Goal: Obtain resource: Download file/media

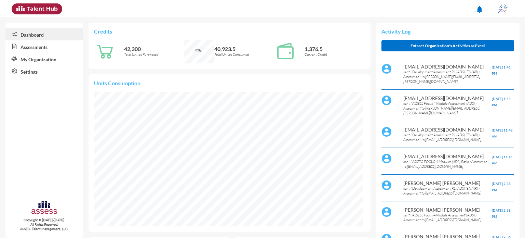
scroll to position [62, 123]
click at [56, 47] on link "Assessments" at bounding box center [44, 46] width 78 height 12
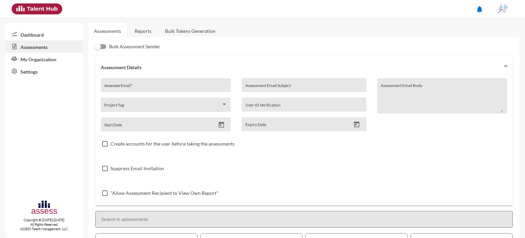
click at [143, 30] on link "Reports" at bounding box center [143, 31] width 28 height 17
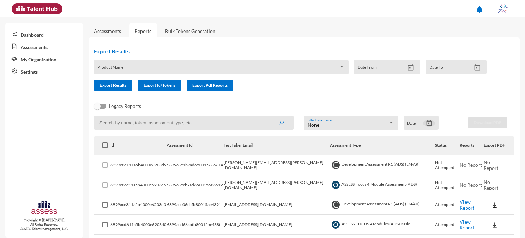
click at [427, 124] on icon "Open calendar" at bounding box center [429, 123] width 5 height 6
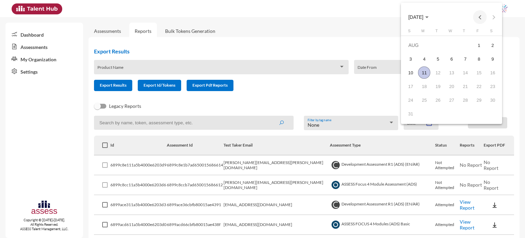
click at [481, 20] on button "Previous month" at bounding box center [480, 17] width 14 height 14
click at [494, 19] on button "Next month" at bounding box center [494, 17] width 14 height 14
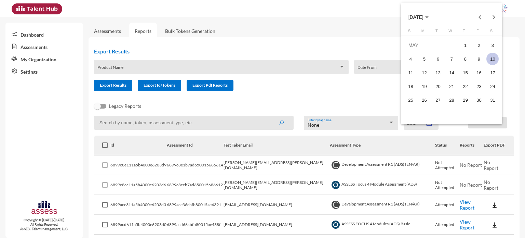
click at [487, 58] on div "10" at bounding box center [493, 59] width 12 height 12
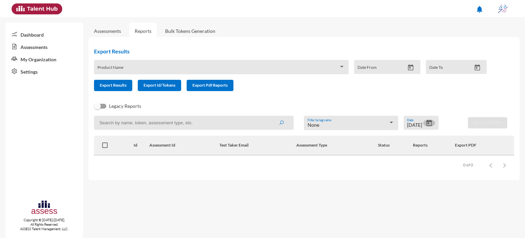
click at [428, 125] on icon "Open calendar" at bounding box center [429, 122] width 7 height 7
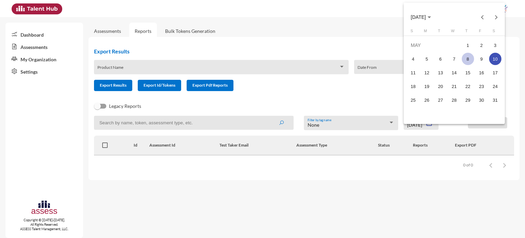
click at [469, 58] on div "8" at bounding box center [468, 59] width 12 height 12
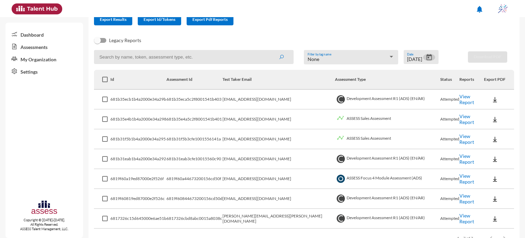
scroll to position [86, 0]
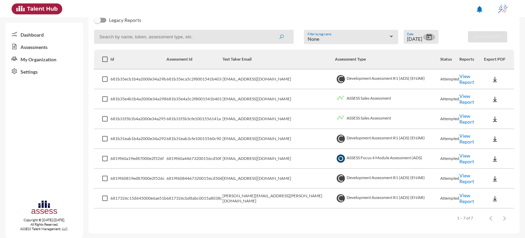
click at [427, 38] on icon "Open calendar" at bounding box center [429, 37] width 5 height 6
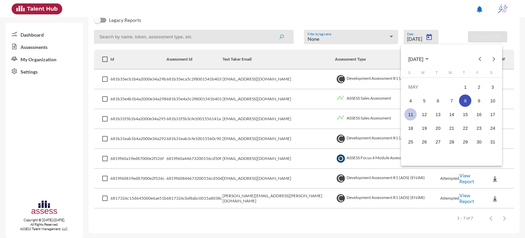
click at [414, 114] on div "11" at bounding box center [411, 114] width 12 height 12
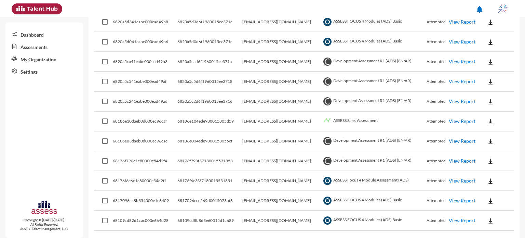
scroll to position [184, 0]
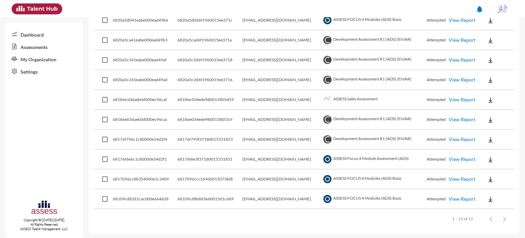
click at [470, 156] on link "View Report" at bounding box center [462, 159] width 27 height 6
click at [469, 178] on link "View Report" at bounding box center [462, 179] width 27 height 6
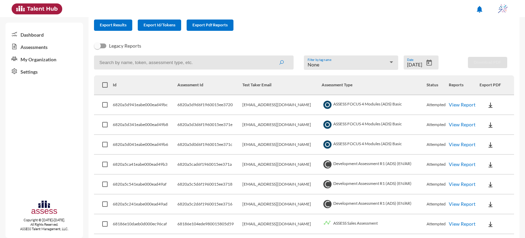
scroll to position [60, 0]
click at [427, 63] on icon "Open calendar" at bounding box center [429, 63] width 7 height 7
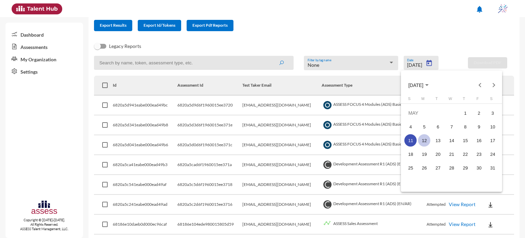
click at [426, 137] on div "12" at bounding box center [424, 140] width 12 height 12
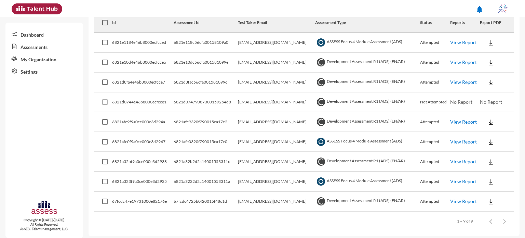
scroll to position [123, 0]
click at [474, 200] on link "View Report" at bounding box center [464, 201] width 27 height 6
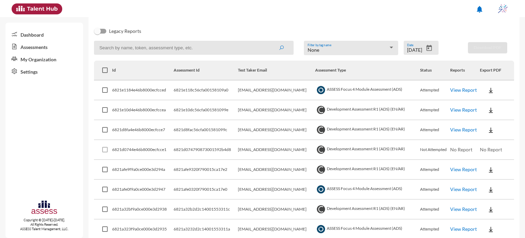
scroll to position [69, 0]
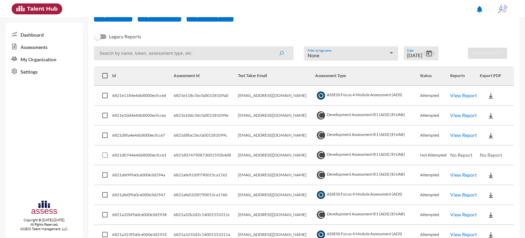
click at [428, 56] on icon "Open calendar" at bounding box center [429, 53] width 7 height 7
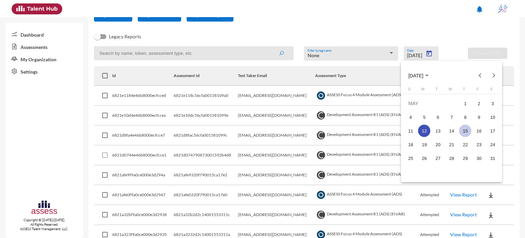
click at [463, 133] on div "15" at bounding box center [465, 131] width 12 height 12
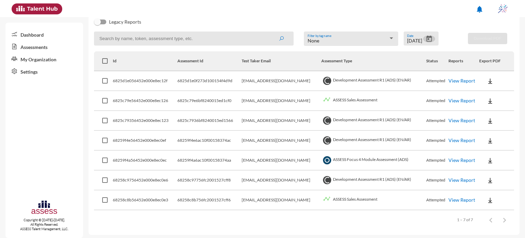
scroll to position [86, 0]
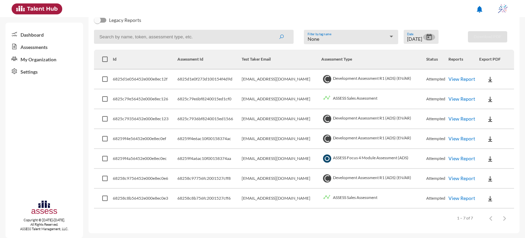
click at [428, 37] on icon "Open calendar" at bounding box center [429, 37] width 7 height 7
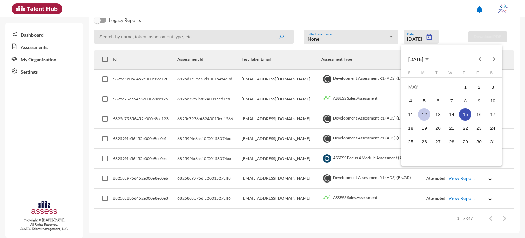
click at [426, 111] on div "12" at bounding box center [424, 114] width 12 height 12
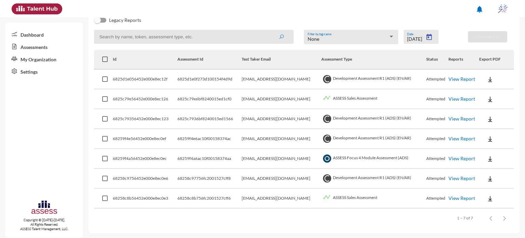
type input "5/12/2025"
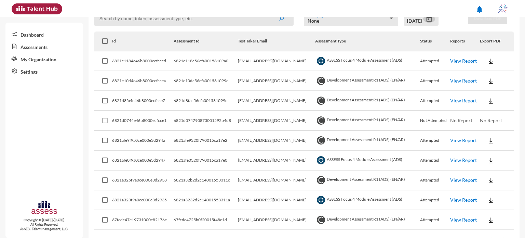
scroll to position [104, 0]
click at [462, 61] on link "View Report" at bounding box center [464, 61] width 27 height 6
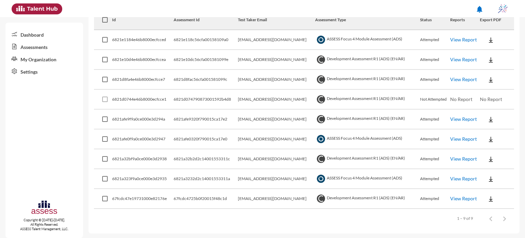
click at [459, 119] on link "View Report" at bounding box center [464, 119] width 27 height 6
click at [492, 119] on img at bounding box center [491, 119] width 7 height 7
click at [493, 135] on button "OCM / EN" at bounding box center [502, 131] width 46 height 13
click at [489, 123] on button at bounding box center [491, 119] width 22 height 12
click at [492, 154] on button "Personality / EN" at bounding box center [502, 157] width 46 height 13
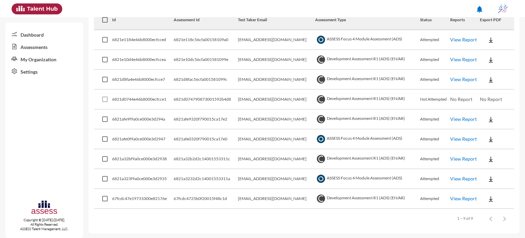
click at [488, 139] on img at bounding box center [491, 139] width 7 height 7
click at [491, 152] on button "EN" at bounding box center [498, 151] width 38 height 13
click at [459, 138] on link "View Report" at bounding box center [464, 139] width 27 height 6
click at [468, 138] on link "View Report" at bounding box center [464, 139] width 27 height 6
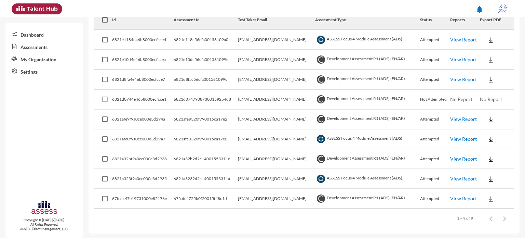
click at [468, 138] on link "View Report" at bounding box center [464, 139] width 27 height 6
click at [467, 159] on link "View Report" at bounding box center [464, 159] width 27 height 6
click at [465, 197] on link "View Report" at bounding box center [464, 198] width 27 height 6
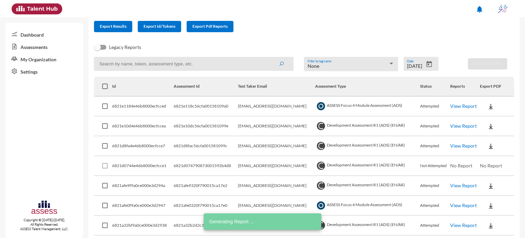
scroll to position [56, 0]
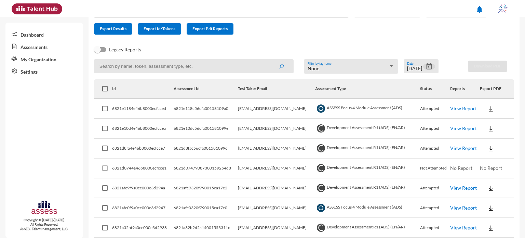
click at [426, 67] on icon "Open calendar" at bounding box center [429, 66] width 7 height 7
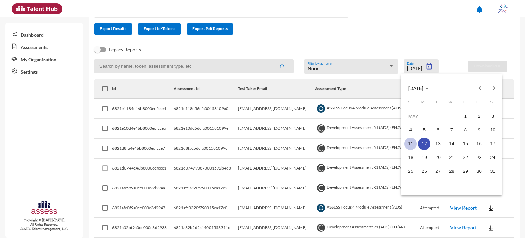
click at [411, 142] on div "11" at bounding box center [411, 144] width 12 height 12
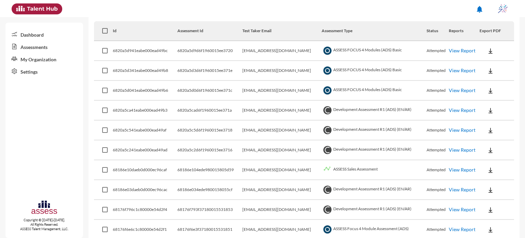
scroll to position [116, 0]
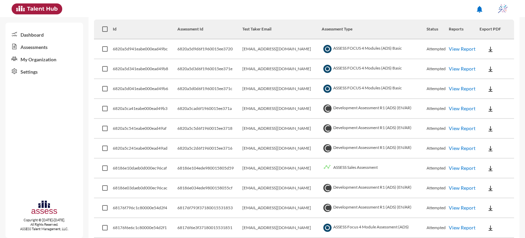
click at [466, 69] on link "View Report" at bounding box center [462, 69] width 27 height 6
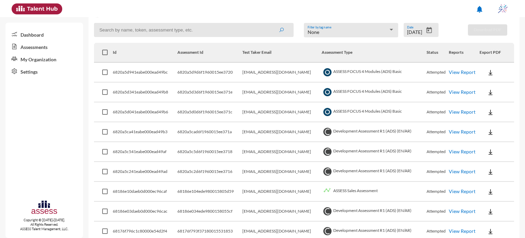
scroll to position [65, 0]
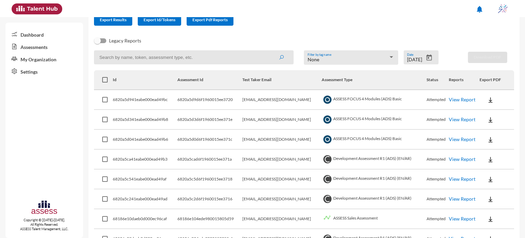
click at [430, 53] on div "5/11/2025 Date" at bounding box center [421, 57] width 35 height 14
click at [429, 55] on icon "Open calendar" at bounding box center [429, 57] width 7 height 7
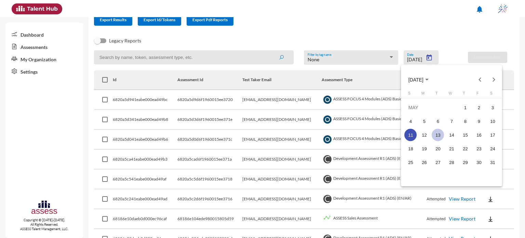
click at [437, 133] on div "13" at bounding box center [438, 135] width 12 height 12
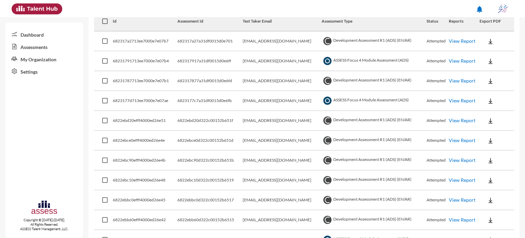
scroll to position [129, 0]
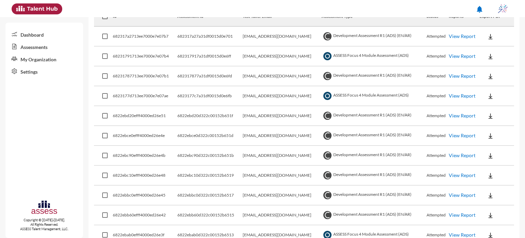
click at [460, 36] on link "View Report" at bounding box center [462, 36] width 27 height 6
click at [472, 76] on link "View Report" at bounding box center [462, 76] width 27 height 6
click at [457, 116] on link "View Report" at bounding box center [462, 116] width 27 height 6
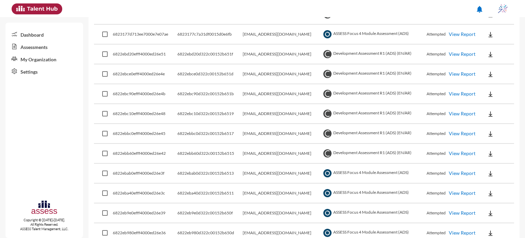
scroll to position [190, 0]
click at [457, 53] on link "View Report" at bounding box center [462, 54] width 27 height 6
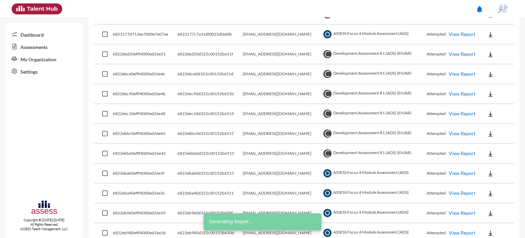
click at [460, 74] on link "View Report" at bounding box center [462, 74] width 27 height 6
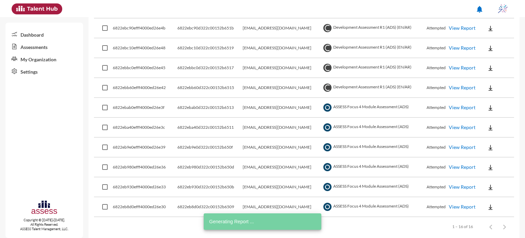
scroll to position [256, 0]
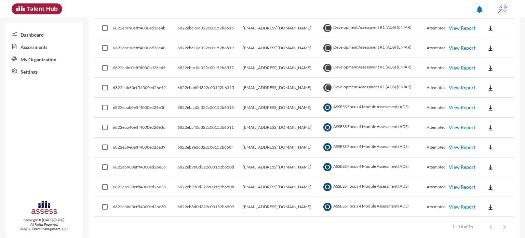
click at [464, 48] on link "View Report" at bounding box center [462, 48] width 27 height 6
click at [460, 87] on link "View Report" at bounding box center [462, 87] width 27 height 6
click at [487, 87] on img at bounding box center [490, 87] width 7 height 7
click at [491, 102] on button "OCM / EN" at bounding box center [502, 99] width 48 height 13
click at [488, 87] on img at bounding box center [490, 87] width 7 height 7
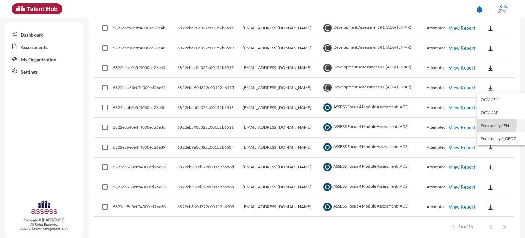
click at [494, 124] on button "Personality / EN" at bounding box center [502, 125] width 48 height 13
click at [490, 104] on img at bounding box center [490, 107] width 7 height 7
click at [465, 104] on div at bounding box center [262, 119] width 525 height 238
click at [465, 104] on link "View Report" at bounding box center [462, 107] width 27 height 6
click at [466, 107] on link "View Report" at bounding box center [462, 107] width 27 height 6
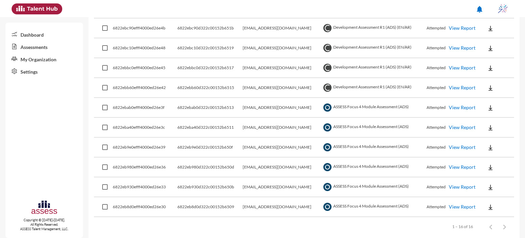
click at [466, 107] on link "View Report" at bounding box center [462, 107] width 27 height 6
click at [458, 107] on link "View Report" at bounding box center [462, 107] width 27 height 6
click at [465, 106] on link "View Report" at bounding box center [462, 107] width 27 height 6
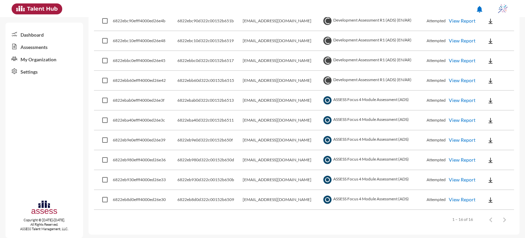
click at [453, 99] on link "View Report" at bounding box center [462, 100] width 27 height 6
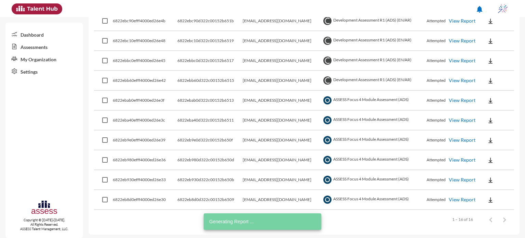
click at [453, 119] on link "View Report" at bounding box center [462, 120] width 27 height 6
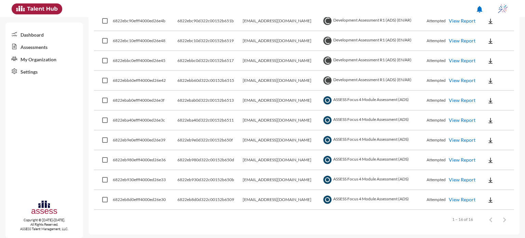
click at [455, 197] on link "View Report" at bounding box center [462, 199] width 27 height 6
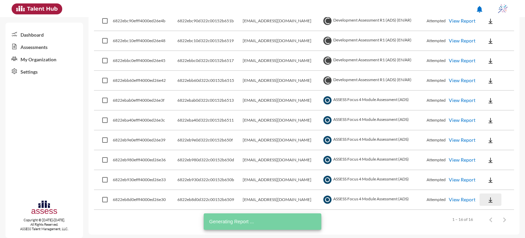
click at [487, 199] on img at bounding box center [490, 199] width 7 height 7
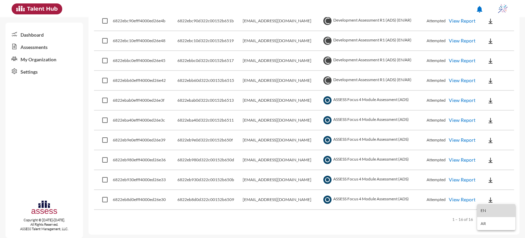
click at [491, 209] on button "EN" at bounding box center [497, 210] width 38 height 13
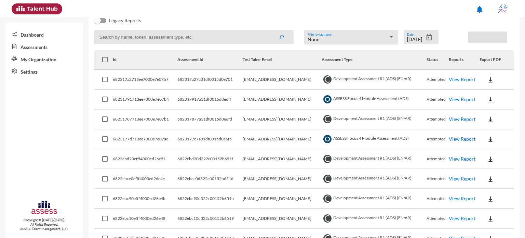
scroll to position [0, 0]
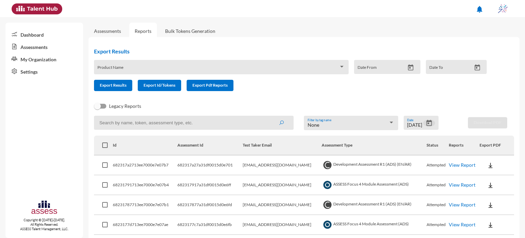
click at [429, 123] on icon "Open calendar" at bounding box center [429, 123] width 5 height 6
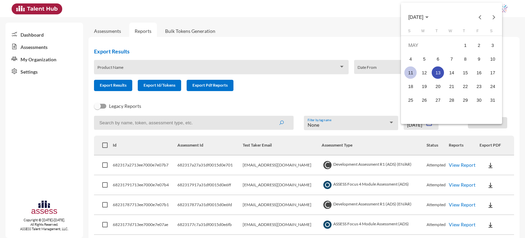
click at [415, 68] on div "11" at bounding box center [411, 72] width 12 height 12
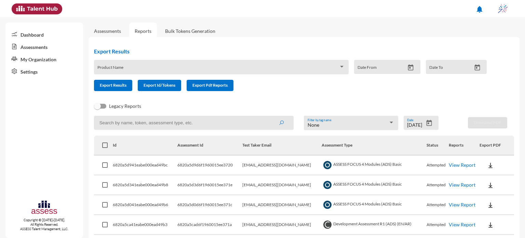
drag, startPoint x: 333, startPoint y: 87, endPoint x: 282, endPoint y: 105, distance: 54.0
click at [282, 105] on div "Legacy Reports" at bounding box center [299, 109] width 420 height 14
click at [427, 121] on icon "Open calendar" at bounding box center [429, 123] width 5 height 6
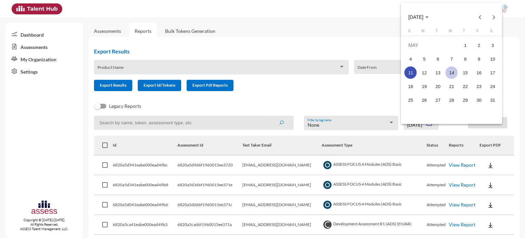
click at [454, 70] on div "14" at bounding box center [452, 72] width 12 height 12
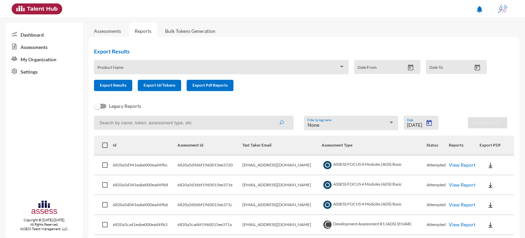
type input "5/14/2025"
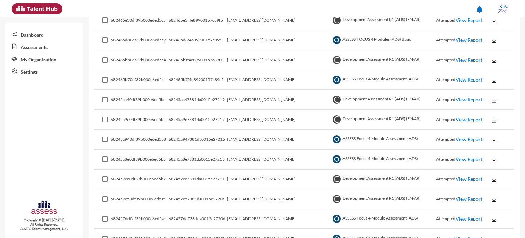
scroll to position [226, 0]
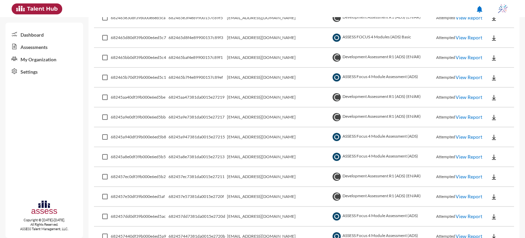
click at [466, 76] on link "View Report" at bounding box center [469, 77] width 27 height 6
click at [470, 76] on link "View Report" at bounding box center [469, 77] width 27 height 6
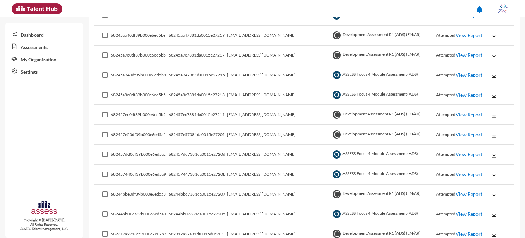
scroll to position [292, 0]
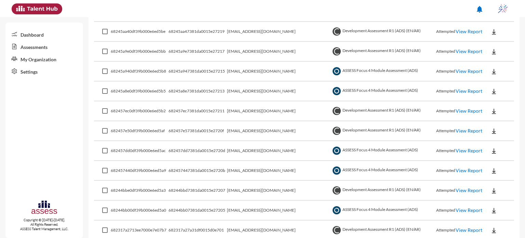
click at [461, 71] on link "View Report" at bounding box center [469, 71] width 27 height 6
click at [491, 68] on img at bounding box center [494, 71] width 7 height 7
click at [489, 82] on button "EN" at bounding box center [497, 83] width 38 height 13
click at [456, 90] on link "View Report" at bounding box center [469, 91] width 27 height 6
click at [484, 88] on button at bounding box center [494, 91] width 22 height 12
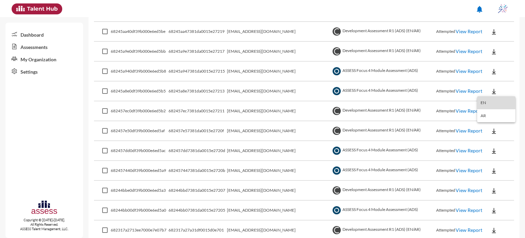
click at [487, 104] on button "EN" at bounding box center [497, 102] width 38 height 13
click at [464, 51] on link "View Report" at bounding box center [469, 51] width 27 height 6
click at [493, 30] on button at bounding box center [494, 31] width 22 height 12
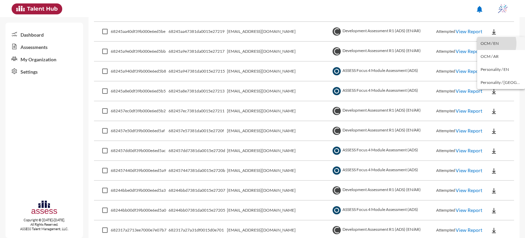
click at [491, 43] on button "OCM / EN" at bounding box center [502, 43] width 48 height 13
click at [491, 33] on img at bounding box center [494, 31] width 7 height 7
click at [490, 73] on button "Personality / EN" at bounding box center [502, 69] width 48 height 13
click at [491, 52] on img at bounding box center [494, 51] width 7 height 7
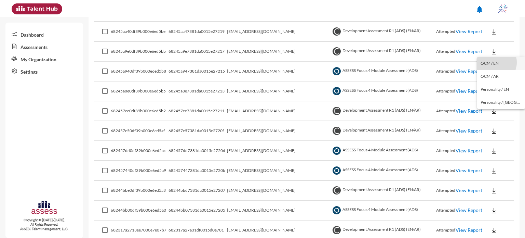
click at [494, 62] on button "OCM / EN" at bounding box center [502, 63] width 48 height 13
click at [487, 47] on button at bounding box center [494, 51] width 22 height 12
click at [494, 86] on button "Personality / EN" at bounding box center [502, 89] width 48 height 13
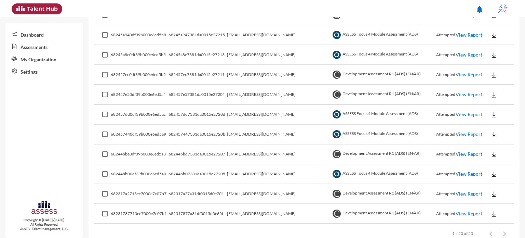
scroll to position [342, 0]
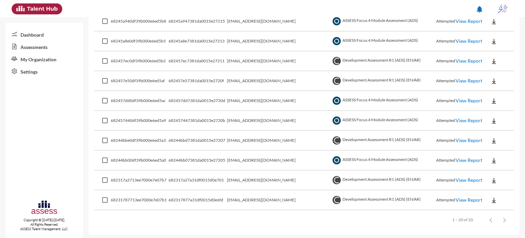
click at [456, 61] on link "View Report" at bounding box center [469, 61] width 27 height 6
click at [465, 60] on link "View Report" at bounding box center [469, 61] width 27 height 6
click at [491, 61] on img at bounding box center [494, 61] width 7 height 7
click at [489, 74] on button "OCM / EN" at bounding box center [502, 72] width 48 height 13
click at [485, 58] on button at bounding box center [494, 61] width 22 height 12
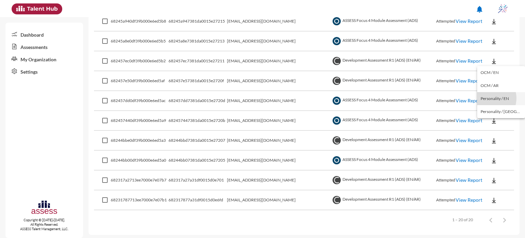
click at [490, 98] on button "Personality / EN" at bounding box center [502, 98] width 48 height 13
click at [456, 78] on link "View Report" at bounding box center [469, 81] width 27 height 6
click at [457, 59] on link "View Report" at bounding box center [469, 61] width 27 height 6
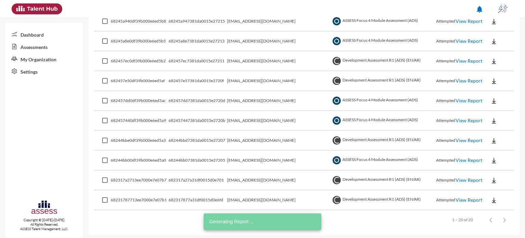
click at [491, 60] on img at bounding box center [494, 61] width 7 height 7
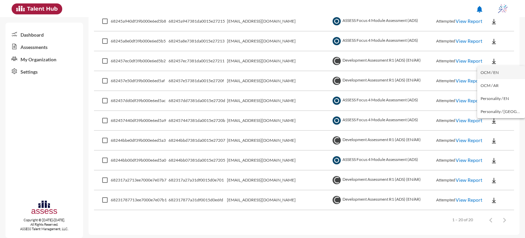
click at [488, 71] on button "OCM / EN" at bounding box center [502, 72] width 48 height 13
click at [491, 62] on img at bounding box center [494, 61] width 7 height 7
click at [487, 97] on button "Personality / EN" at bounding box center [502, 98] width 48 height 13
click at [456, 81] on link "View Report" at bounding box center [469, 81] width 27 height 6
click at [464, 80] on link "View Report" at bounding box center [469, 81] width 27 height 6
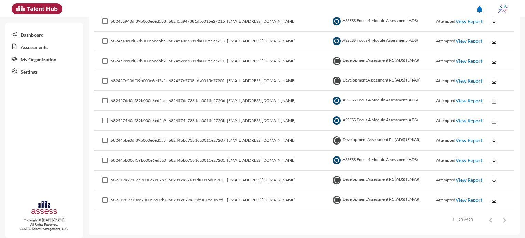
click at [456, 79] on link "View Report" at bounding box center [469, 81] width 27 height 6
click at [465, 79] on link "View Report" at bounding box center [469, 81] width 27 height 6
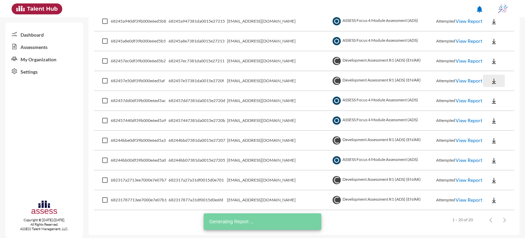
click at [491, 78] on img at bounding box center [494, 81] width 7 height 7
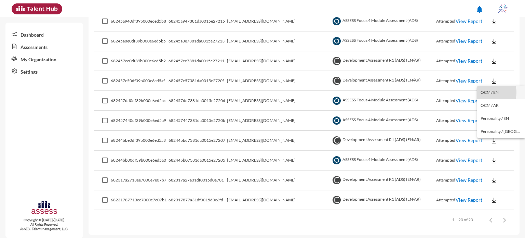
click at [489, 92] on button "OCM / EN" at bounding box center [502, 92] width 48 height 13
click at [491, 82] on img at bounding box center [494, 81] width 7 height 7
click at [490, 120] on button "Personality / EN" at bounding box center [502, 118] width 48 height 13
click at [456, 99] on link "View Report" at bounding box center [469, 100] width 27 height 6
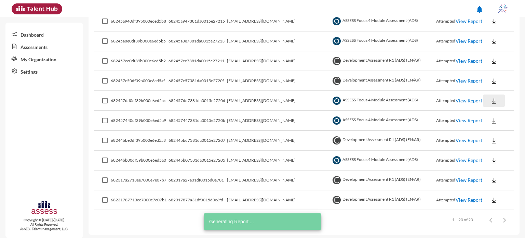
click at [491, 100] on img at bounding box center [494, 100] width 7 height 7
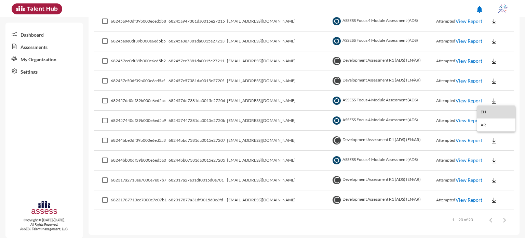
click at [489, 113] on button "EN" at bounding box center [497, 111] width 38 height 13
click at [491, 118] on img at bounding box center [494, 120] width 7 height 7
click at [494, 130] on button "EN" at bounding box center [497, 131] width 38 height 13
click at [458, 139] on link "View Report" at bounding box center [469, 140] width 27 height 6
click at [492, 139] on img at bounding box center [494, 140] width 7 height 7
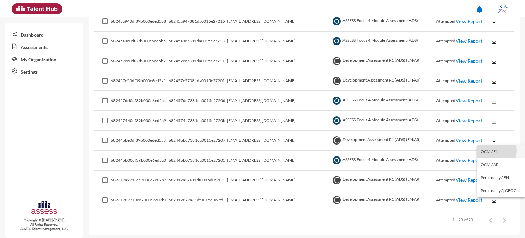
click at [494, 151] on button "OCM / EN" at bounding box center [502, 151] width 48 height 13
click at [491, 139] on img at bounding box center [494, 140] width 7 height 7
click at [491, 175] on button "Personality / EN" at bounding box center [502, 177] width 48 height 13
click at [491, 161] on img at bounding box center [494, 160] width 7 height 7
click at [462, 159] on div at bounding box center [262, 119] width 525 height 238
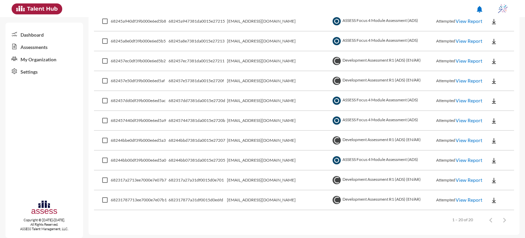
click at [468, 158] on link "View Report" at bounding box center [469, 160] width 27 height 6
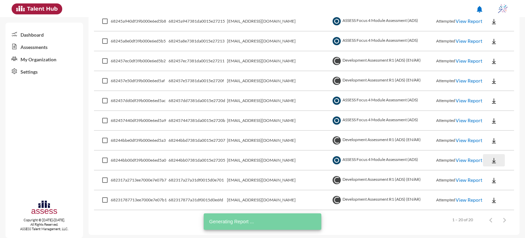
click at [491, 158] on img at bounding box center [494, 160] width 7 height 7
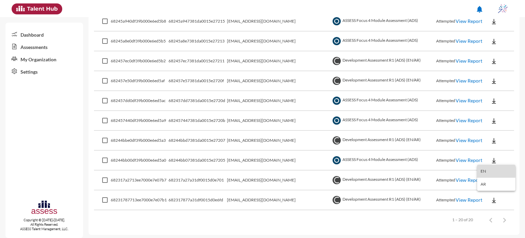
click at [491, 172] on button "EN" at bounding box center [497, 171] width 38 height 13
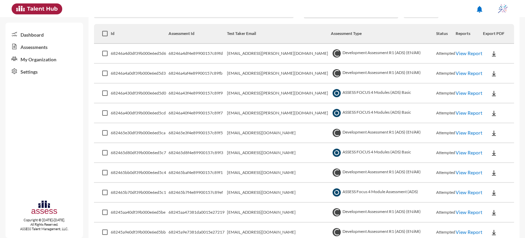
scroll to position [0, 0]
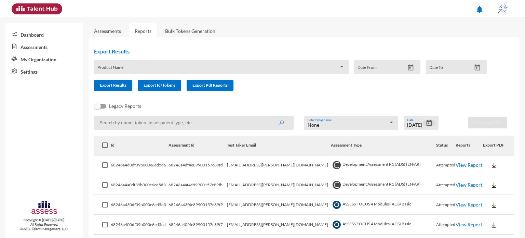
click at [426, 123] on icon "Open calendar" at bounding box center [429, 122] width 7 height 7
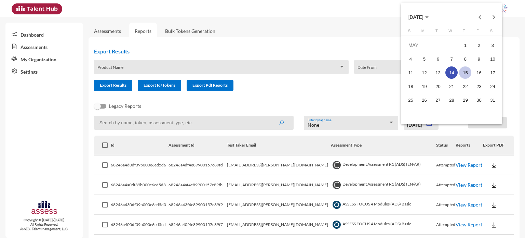
click at [465, 75] on div "15" at bounding box center [465, 72] width 12 height 12
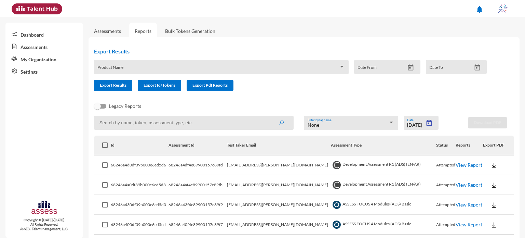
type input "5/15/2025"
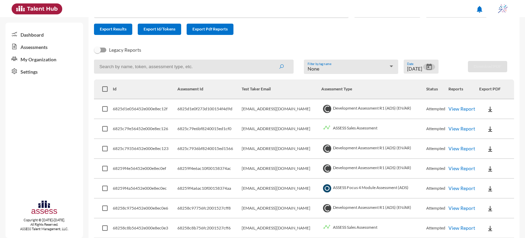
scroll to position [86, 0]
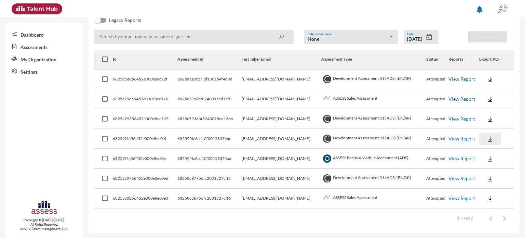
click at [488, 142] on img at bounding box center [490, 138] width 7 height 7
click at [491, 151] on button "OCM / EN" at bounding box center [502, 151] width 48 height 13
click at [489, 139] on img at bounding box center [490, 138] width 7 height 7
click at [498, 175] on button "Personality / EN" at bounding box center [502, 177] width 48 height 13
click at [427, 36] on icon "Open calendar" at bounding box center [429, 37] width 5 height 6
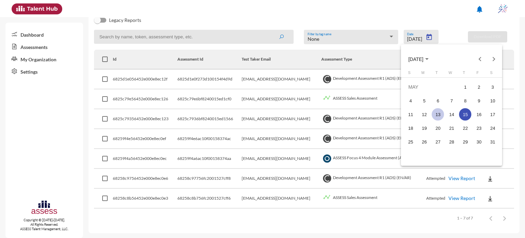
click at [439, 115] on div "13" at bounding box center [438, 114] width 12 height 12
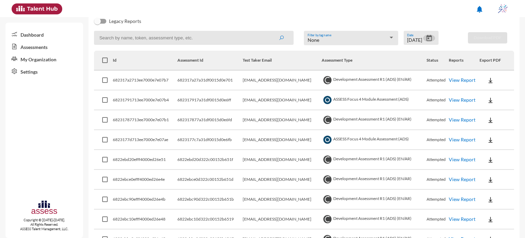
scroll to position [85, 0]
click at [458, 80] on link "View Report" at bounding box center [462, 80] width 27 height 6
click at [491, 79] on img at bounding box center [490, 80] width 7 height 7
click at [495, 95] on button "OCM / EN" at bounding box center [502, 93] width 48 height 13
click at [488, 80] on img at bounding box center [490, 80] width 7 height 7
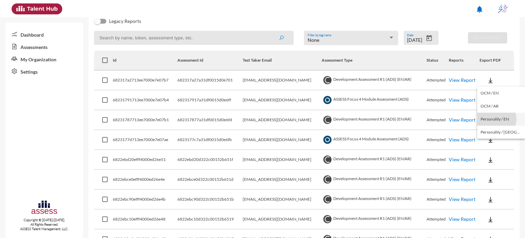
click at [495, 119] on button "Personality / EN" at bounding box center [502, 119] width 48 height 13
click at [453, 100] on link "View Report" at bounding box center [462, 100] width 27 height 6
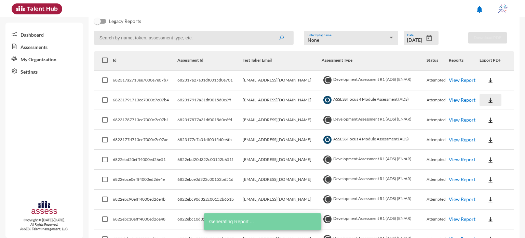
click at [487, 101] on img at bounding box center [490, 100] width 7 height 7
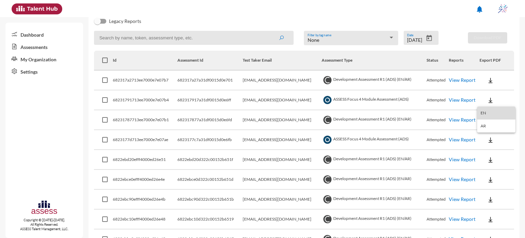
click at [490, 116] on button "EN" at bounding box center [497, 112] width 38 height 13
click at [456, 120] on link "View Report" at bounding box center [462, 120] width 27 height 6
click at [484, 122] on button at bounding box center [491, 120] width 22 height 12
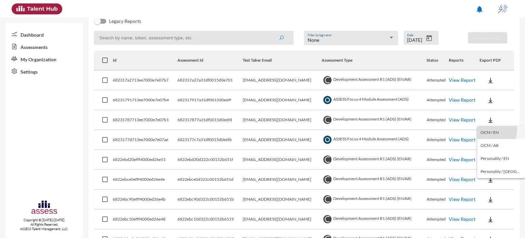
click at [488, 129] on button "OCM / EN" at bounding box center [502, 132] width 48 height 13
click at [487, 125] on button at bounding box center [491, 120] width 22 height 12
click at [487, 155] on button "Personality / EN" at bounding box center [502, 158] width 48 height 13
click at [494, 139] on button at bounding box center [491, 139] width 22 height 12
click at [490, 156] on button "EN" at bounding box center [497, 152] width 38 height 13
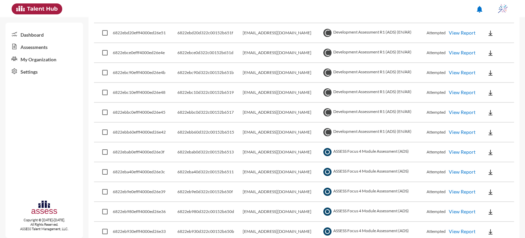
scroll to position [212, 0]
click at [332, 13] on div "notifications" at bounding box center [262, 8] width 509 height 17
click at [450, 32] on link "View Report" at bounding box center [462, 32] width 27 height 6
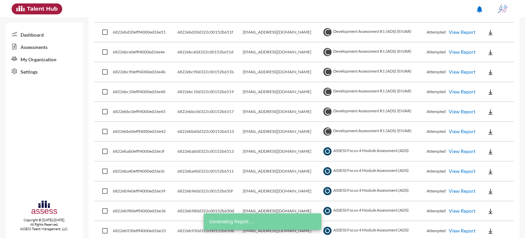
click at [460, 52] on link "View Report" at bounding box center [462, 52] width 27 height 6
click at [454, 72] on link "View Report" at bounding box center [462, 72] width 27 height 6
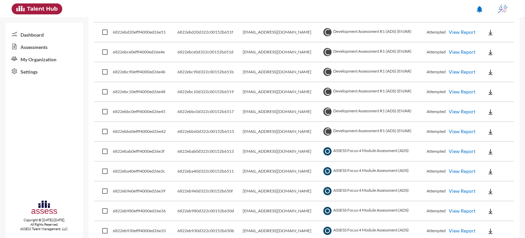
click at [456, 91] on link "View Report" at bounding box center [462, 92] width 27 height 6
click at [460, 111] on link "View Report" at bounding box center [462, 111] width 27 height 6
click at [487, 32] on img at bounding box center [490, 32] width 7 height 7
click at [488, 45] on button "OCM / EN" at bounding box center [502, 44] width 48 height 13
click at [487, 29] on img at bounding box center [490, 32] width 7 height 7
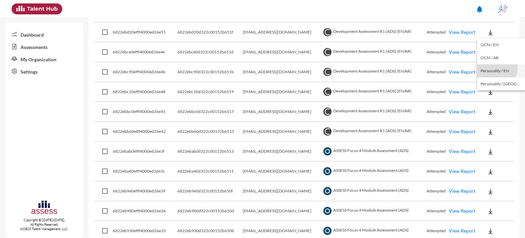
click at [495, 67] on button "Personality / EN" at bounding box center [502, 70] width 48 height 13
click at [491, 51] on img at bounding box center [490, 52] width 7 height 7
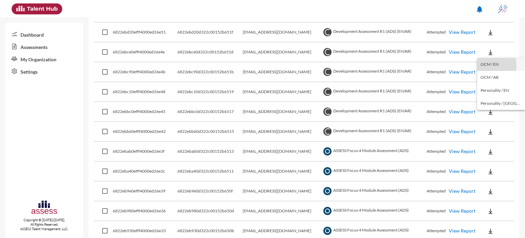
click at [491, 65] on button "OCM / EN" at bounding box center [502, 64] width 48 height 13
click at [487, 54] on img at bounding box center [490, 52] width 7 height 7
click at [491, 88] on button "Personality / EN" at bounding box center [502, 90] width 48 height 13
click at [488, 69] on img at bounding box center [490, 72] width 7 height 7
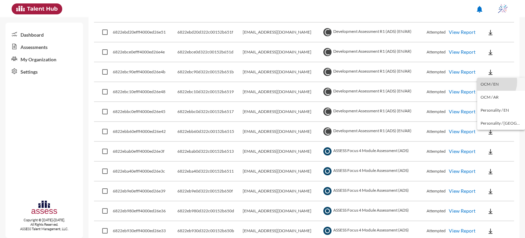
click at [492, 82] on button "OCM / EN" at bounding box center [502, 84] width 48 height 13
click at [487, 71] on img at bounding box center [490, 72] width 7 height 7
click at [491, 106] on button "Personality / EN" at bounding box center [502, 110] width 48 height 13
click at [462, 91] on link "View Report" at bounding box center [462, 92] width 27 height 6
click at [487, 91] on img at bounding box center [490, 92] width 7 height 7
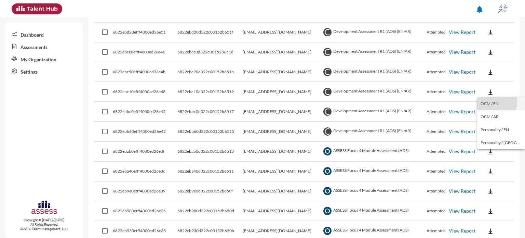
click at [490, 101] on button "OCM / EN" at bounding box center [502, 103] width 48 height 13
click at [487, 91] on img at bounding box center [490, 92] width 7 height 7
click at [493, 127] on button "Personality / EN" at bounding box center [502, 129] width 48 height 13
click at [487, 106] on button at bounding box center [491, 111] width 22 height 12
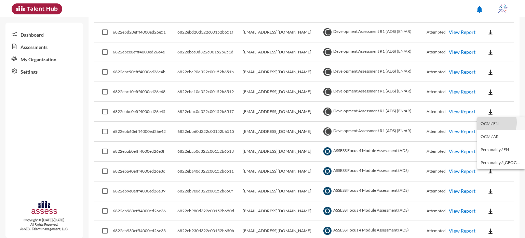
click at [491, 122] on button "OCM / EN" at bounding box center [502, 123] width 48 height 13
click at [461, 108] on link "View Report" at bounding box center [462, 111] width 27 height 6
click at [487, 112] on img at bounding box center [490, 111] width 7 height 7
click at [493, 148] on button "Personality / EN" at bounding box center [502, 149] width 48 height 13
click at [487, 131] on img at bounding box center [490, 131] width 7 height 7
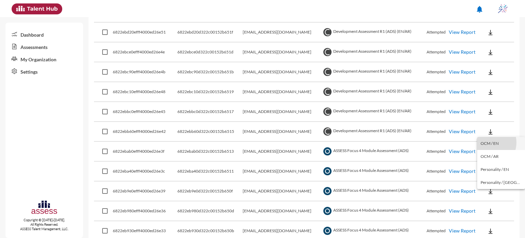
click at [489, 142] on button "OCM / EN" at bounding box center [502, 143] width 48 height 13
click at [489, 129] on img at bounding box center [490, 131] width 7 height 7
click at [489, 169] on button "Personality / EN" at bounding box center [502, 169] width 48 height 13
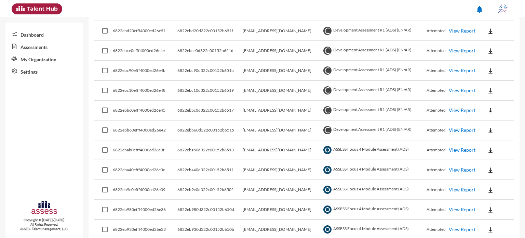
scroll to position [263, 0]
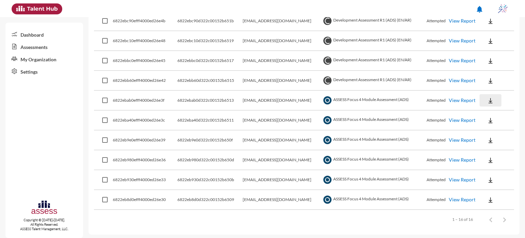
click at [490, 101] on img at bounding box center [490, 100] width 7 height 7
click at [491, 115] on button "EN" at bounding box center [497, 111] width 38 height 13
click at [486, 115] on button at bounding box center [491, 120] width 22 height 12
click at [490, 131] on button "EN" at bounding box center [497, 131] width 38 height 13
click at [488, 138] on img at bounding box center [490, 140] width 7 height 7
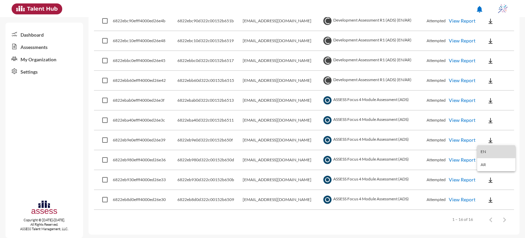
click at [488, 148] on button "EN" at bounding box center [497, 151] width 38 height 13
click at [488, 160] on img at bounding box center [490, 160] width 7 height 7
click at [489, 169] on button "EN" at bounding box center [497, 171] width 38 height 13
click at [488, 179] on img at bounding box center [490, 180] width 7 height 7
click at [485, 189] on button "EN" at bounding box center [497, 190] width 38 height 13
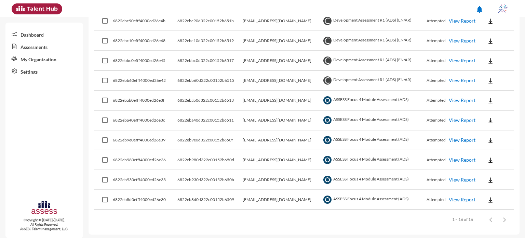
click at [469, 196] on link "View Report" at bounding box center [462, 199] width 27 height 6
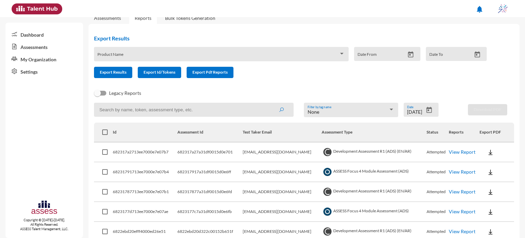
scroll to position [0, 0]
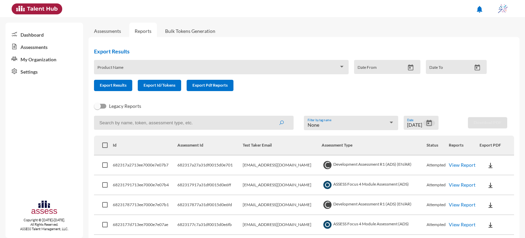
click at [427, 125] on icon "Open calendar" at bounding box center [429, 122] width 7 height 7
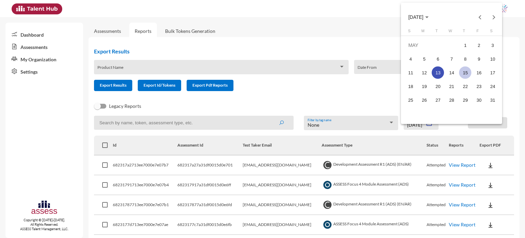
click at [462, 68] on div "15" at bounding box center [465, 72] width 12 height 12
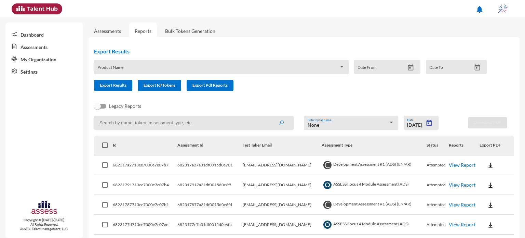
type input "5/15/2025"
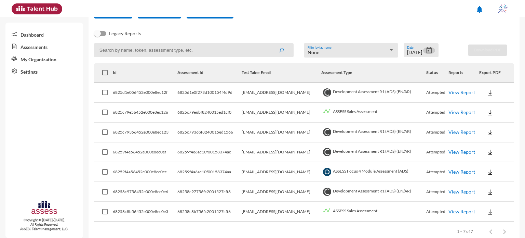
scroll to position [86, 0]
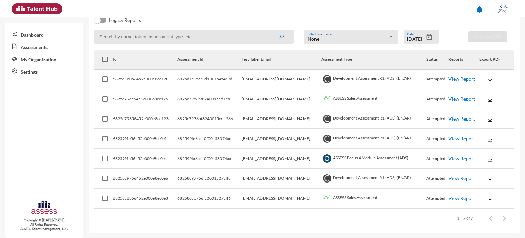
click at [453, 82] on link "View Report" at bounding box center [462, 79] width 27 height 6
click at [487, 79] on img at bounding box center [490, 79] width 7 height 7
click at [498, 90] on button "OCM / EN" at bounding box center [502, 92] width 48 height 13
click at [487, 78] on img at bounding box center [490, 79] width 7 height 7
click at [489, 117] on button "Personality / EN" at bounding box center [502, 118] width 48 height 13
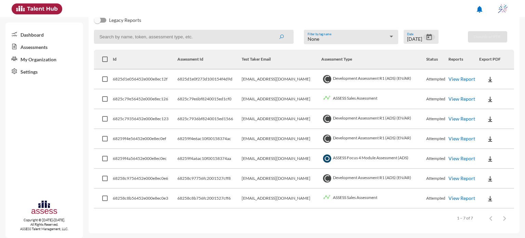
click at [428, 38] on icon "Open calendar" at bounding box center [429, 37] width 7 height 7
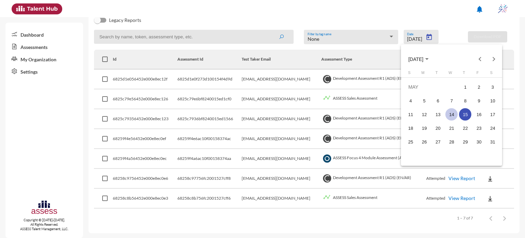
click at [455, 112] on div "14" at bounding box center [452, 114] width 12 height 12
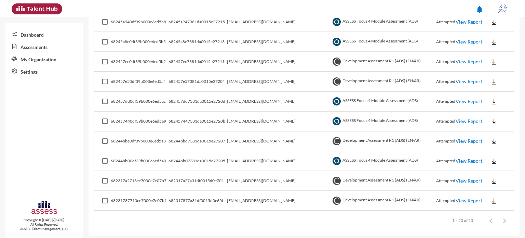
scroll to position [342, 0]
click at [462, 157] on link "View Report" at bounding box center [469, 160] width 27 height 6
click at [456, 119] on link "View Report" at bounding box center [469, 120] width 27 height 6
click at [467, 99] on link "View Report" at bounding box center [469, 100] width 27 height 6
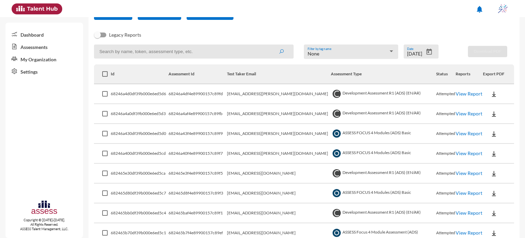
scroll to position [69, 0]
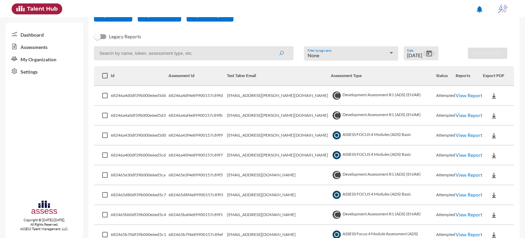
click at [428, 55] on icon "Open calendar" at bounding box center [429, 53] width 7 height 7
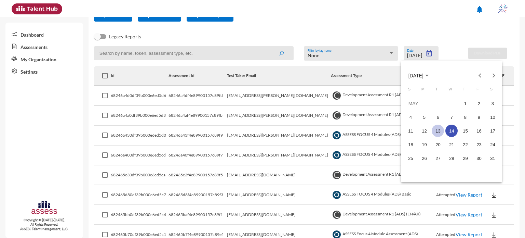
click at [440, 135] on div "13" at bounding box center [438, 131] width 12 height 12
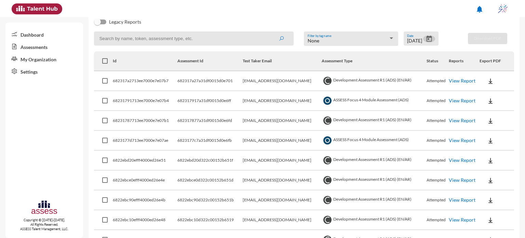
scroll to position [94, 0]
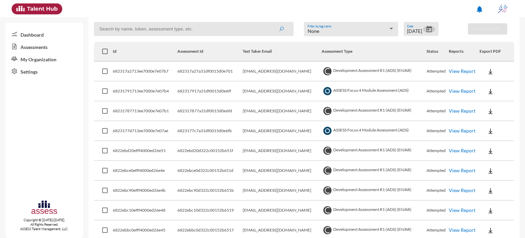
click at [470, 90] on link "View Report" at bounding box center [462, 91] width 27 height 6
click at [429, 29] on icon "Open calendar" at bounding box center [429, 29] width 5 height 6
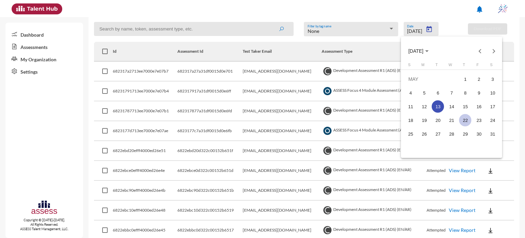
click at [460, 121] on div "22" at bounding box center [465, 120] width 12 height 12
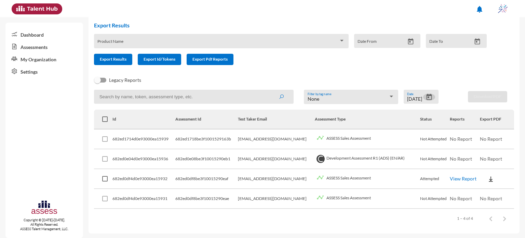
scroll to position [27, 0]
click at [427, 95] on icon "Open calendar" at bounding box center [429, 96] width 5 height 6
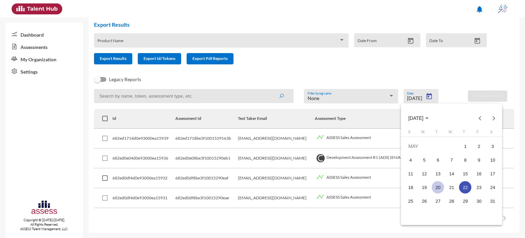
click at [440, 184] on div "20" at bounding box center [438, 187] width 12 height 12
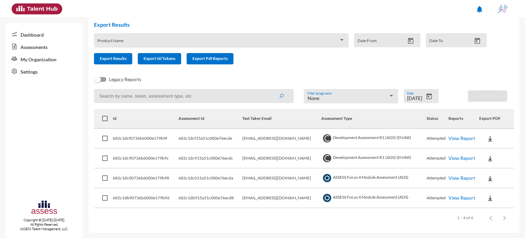
click at [457, 160] on link "View Report" at bounding box center [462, 158] width 27 height 6
click at [487, 138] on img at bounding box center [490, 138] width 7 height 7
click at [493, 151] on button "OCM / EN" at bounding box center [502, 151] width 48 height 13
click at [488, 133] on button at bounding box center [491, 138] width 22 height 12
click at [493, 178] on button "Personality / EN" at bounding box center [502, 177] width 48 height 13
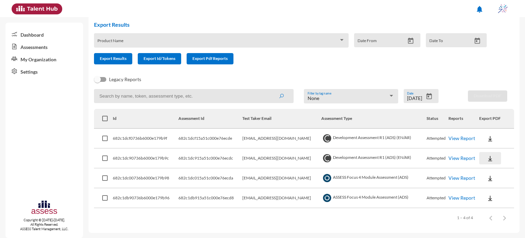
click at [490, 156] on img at bounding box center [490, 158] width 7 height 7
click at [493, 173] on button "OCM / EN" at bounding box center [502, 171] width 48 height 13
click at [487, 159] on img at bounding box center [490, 158] width 7 height 7
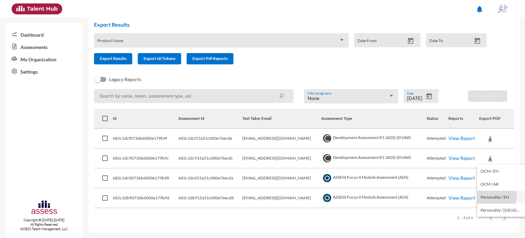
click at [495, 195] on button "Personality / EN" at bounding box center [502, 197] width 48 height 13
click at [491, 192] on button at bounding box center [491, 198] width 22 height 12
click at [492, 208] on button "EN" at bounding box center [497, 210] width 38 height 13
click at [490, 198] on img at bounding box center [490, 198] width 7 height 7
click at [490, 210] on button "EN" at bounding box center [497, 210] width 38 height 13
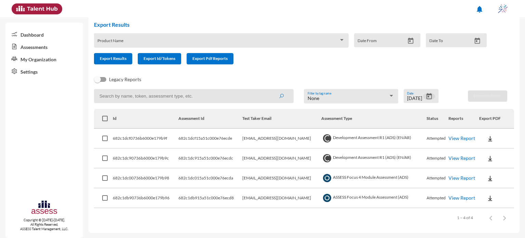
click at [428, 94] on icon "Open calendar" at bounding box center [429, 96] width 5 height 6
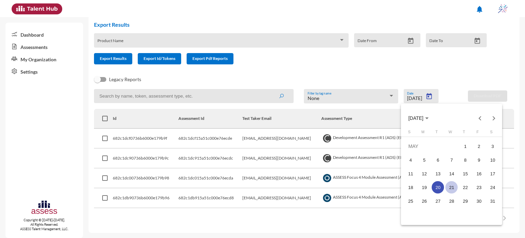
click at [449, 183] on div "21" at bounding box center [452, 187] width 12 height 12
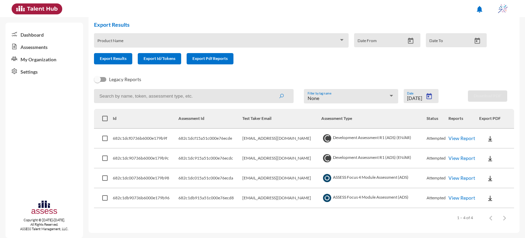
type input "5/21/2025"
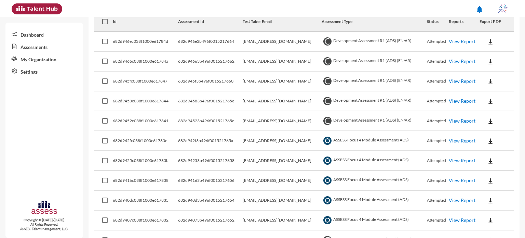
scroll to position [123, 0]
click at [487, 43] on img at bounding box center [490, 42] width 7 height 7
click at [485, 219] on div at bounding box center [262, 119] width 525 height 238
click at [488, 220] on img at bounding box center [490, 220] width 7 height 7
click at [483, 191] on button "EN" at bounding box center [497, 193] width 38 height 13
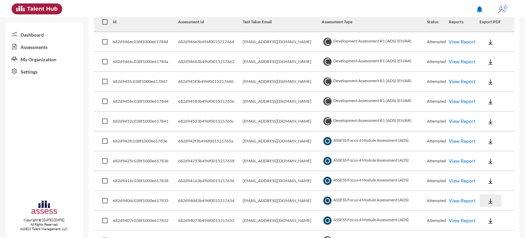
click at [489, 200] on img at bounding box center [490, 200] width 7 height 7
click at [489, 211] on button "EN" at bounding box center [497, 212] width 38 height 13
click at [487, 180] on img at bounding box center [490, 181] width 7 height 7
click at [490, 191] on button "EN" at bounding box center [497, 192] width 38 height 13
click at [487, 160] on img at bounding box center [490, 161] width 7 height 7
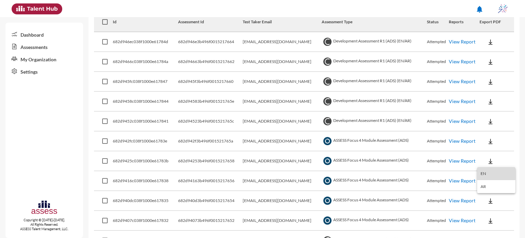
click at [488, 172] on button "EN" at bounding box center [497, 173] width 38 height 13
click at [489, 137] on button at bounding box center [491, 141] width 22 height 12
click at [490, 154] on button "EN" at bounding box center [497, 153] width 38 height 13
click at [487, 119] on img at bounding box center [490, 121] width 7 height 7
click at [496, 137] on button "OCM / EN" at bounding box center [502, 133] width 48 height 13
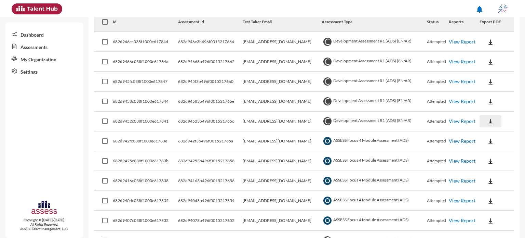
click at [489, 123] on img at bounding box center [490, 121] width 7 height 7
click at [496, 160] on button "Personality / EN" at bounding box center [502, 159] width 48 height 13
click at [487, 99] on img at bounding box center [490, 101] width 7 height 7
click at [496, 117] on button "OCM / EN" at bounding box center [502, 114] width 48 height 13
click at [489, 100] on img at bounding box center [490, 101] width 7 height 7
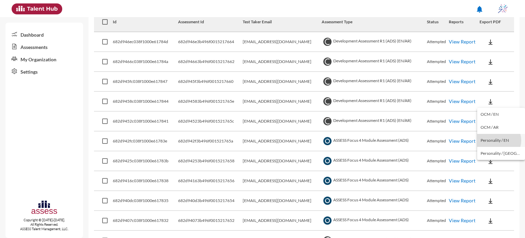
click at [499, 140] on button "Personality / EN" at bounding box center [502, 140] width 48 height 13
click at [488, 79] on img at bounding box center [490, 81] width 7 height 7
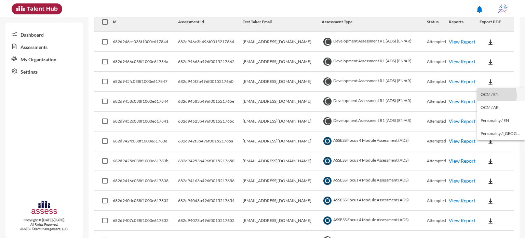
click at [492, 95] on button "OCM / EN" at bounding box center [502, 94] width 48 height 13
click at [488, 80] on img at bounding box center [490, 81] width 7 height 7
click at [493, 117] on button "Personality / EN" at bounding box center [502, 120] width 48 height 13
click at [488, 64] on img at bounding box center [490, 61] width 7 height 7
click at [495, 76] on button "OCM / EN" at bounding box center [502, 74] width 48 height 13
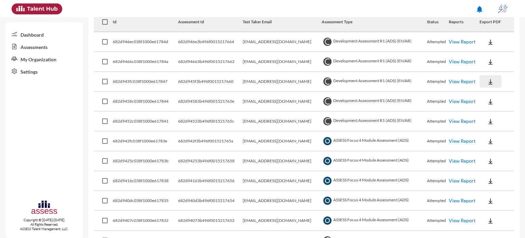
click at [489, 87] on button at bounding box center [491, 81] width 22 height 12
click at [497, 121] on button "Personality / EN" at bounding box center [502, 120] width 48 height 13
click at [487, 61] on img at bounding box center [490, 61] width 7 height 7
click at [490, 71] on button "OCM / EN" at bounding box center [502, 74] width 48 height 13
click at [487, 58] on button at bounding box center [491, 61] width 22 height 12
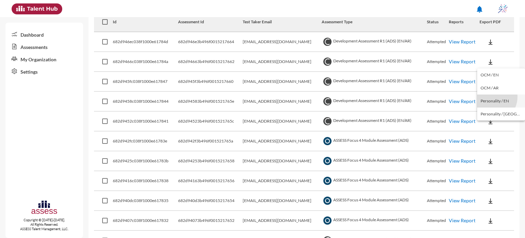
click at [491, 97] on button "Personality / EN" at bounding box center [502, 100] width 48 height 13
click at [491, 41] on img at bounding box center [490, 42] width 7 height 7
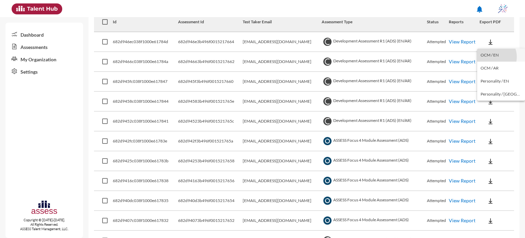
click at [492, 57] on button "OCM / EN" at bounding box center [502, 55] width 48 height 13
click at [484, 41] on button at bounding box center [491, 42] width 22 height 12
click at [496, 79] on button "Personality / EN" at bounding box center [502, 81] width 48 height 13
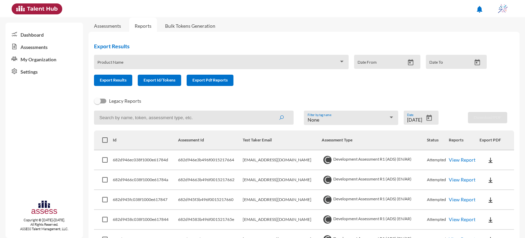
scroll to position [0, 0]
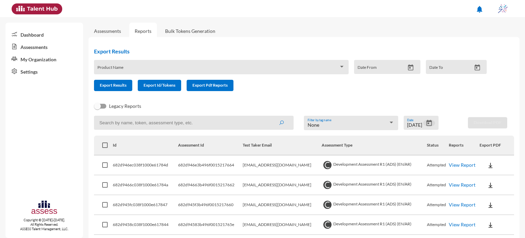
click at [427, 121] on icon "Open calendar" at bounding box center [429, 123] width 5 height 6
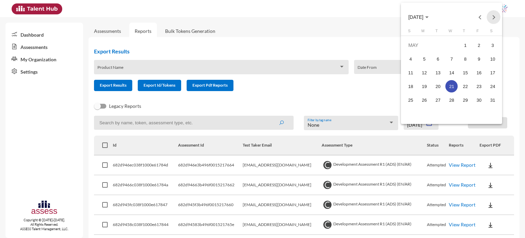
click at [488, 17] on button "Next month" at bounding box center [494, 17] width 14 height 14
click at [441, 72] on div "10" at bounding box center [438, 72] width 12 height 12
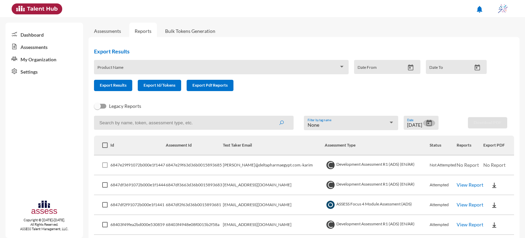
click at [427, 123] on icon "Open calendar" at bounding box center [429, 122] width 7 height 7
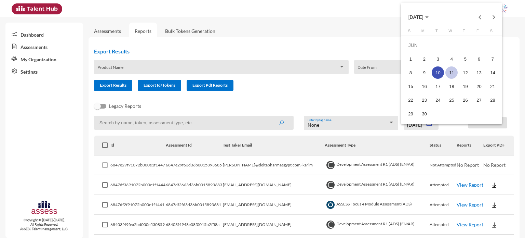
click at [451, 69] on div "11" at bounding box center [452, 72] width 12 height 12
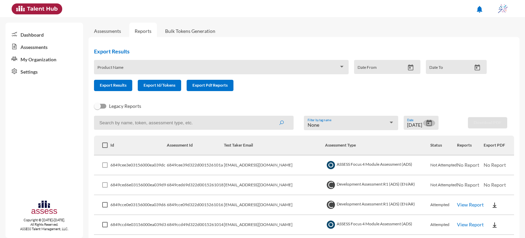
click at [430, 121] on icon "Open calendar" at bounding box center [429, 122] width 7 height 7
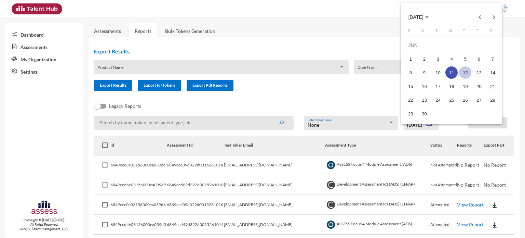
click at [467, 75] on div "12" at bounding box center [465, 72] width 12 height 12
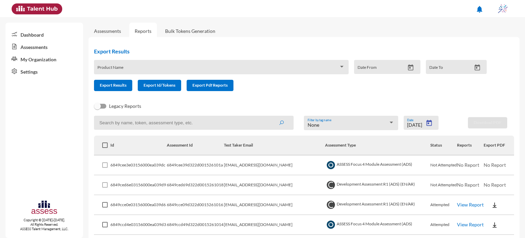
type input "6/12/2025"
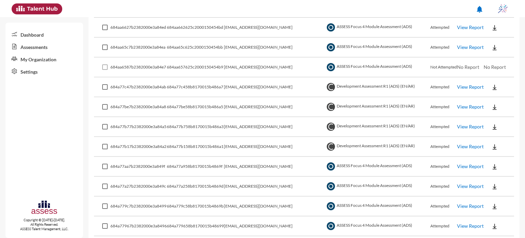
scroll to position [413, 0]
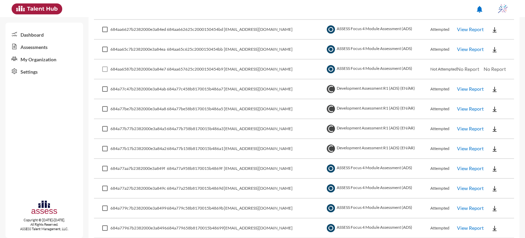
click at [457, 225] on link "View Report" at bounding box center [470, 228] width 27 height 6
click at [485, 225] on button at bounding box center [495, 228] width 22 height 12
click at [491, 202] on button "EN" at bounding box center [498, 199] width 38 height 13
click at [492, 205] on img at bounding box center [495, 208] width 7 height 7
click at [490, 220] on button "EN" at bounding box center [498, 217] width 38 height 13
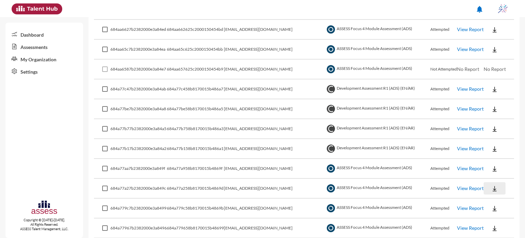
click at [492, 188] on img at bounding box center [495, 188] width 7 height 7
click at [490, 197] on button "EN" at bounding box center [498, 198] width 38 height 13
click at [492, 166] on img at bounding box center [495, 168] width 7 height 7
click at [488, 177] on button "EN" at bounding box center [498, 178] width 38 height 13
click at [492, 145] on img at bounding box center [495, 148] width 7 height 7
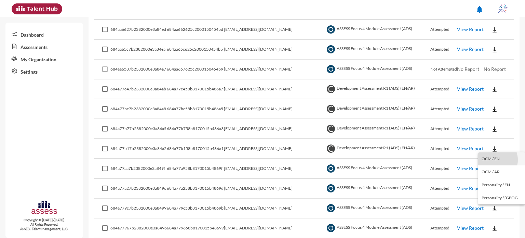
click at [495, 160] on button "OCM / EN" at bounding box center [502, 158] width 47 height 13
click at [492, 145] on img at bounding box center [495, 148] width 7 height 7
click at [491, 184] on button "Personality / EN" at bounding box center [502, 184] width 47 height 13
click at [492, 126] on img at bounding box center [495, 129] width 7 height 7
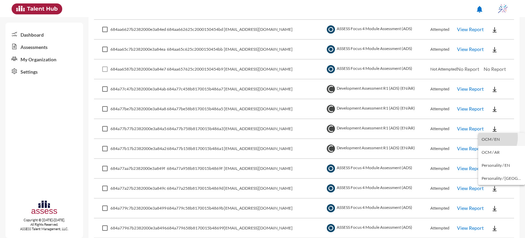
click at [488, 137] on button "OCM / EN" at bounding box center [502, 139] width 47 height 13
click at [487, 122] on button at bounding box center [495, 128] width 22 height 12
click at [489, 165] on button "Personality / EN" at bounding box center [502, 165] width 47 height 13
click at [492, 110] on img at bounding box center [495, 109] width 7 height 7
click at [469, 105] on div at bounding box center [262, 119] width 525 height 238
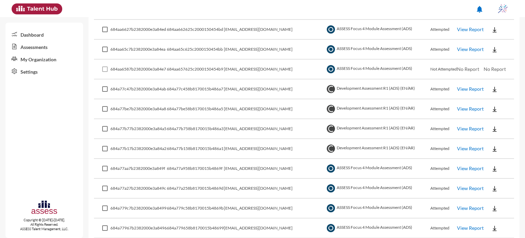
click at [469, 106] on link "View Report" at bounding box center [470, 109] width 27 height 6
click at [492, 108] on img at bounding box center [495, 109] width 7 height 7
click at [495, 122] on button "OCM / EN" at bounding box center [502, 119] width 47 height 13
click at [492, 108] on img at bounding box center [495, 109] width 7 height 7
click at [498, 144] on button "Personality / EN" at bounding box center [502, 145] width 47 height 13
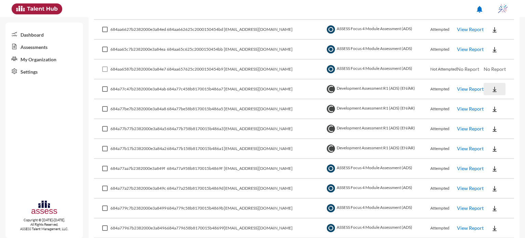
click at [492, 88] on img at bounding box center [495, 89] width 7 height 7
click at [493, 101] on button "OCM / EN" at bounding box center [502, 99] width 47 height 13
click at [492, 87] on img at bounding box center [495, 89] width 7 height 7
click at [496, 123] on button "Personality / EN" at bounding box center [502, 125] width 47 height 13
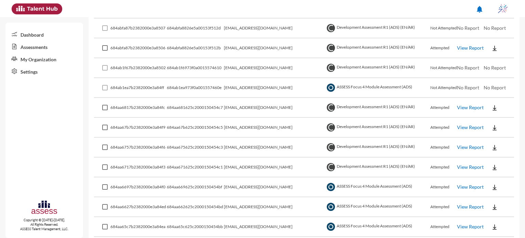
scroll to position [235, 0]
click at [462, 225] on link "View Report" at bounding box center [470, 227] width 27 height 6
click at [486, 224] on button at bounding box center [495, 227] width 22 height 12
click at [485, 196] on button "EN" at bounding box center [498, 199] width 38 height 13
click at [492, 208] on img at bounding box center [495, 207] width 7 height 7
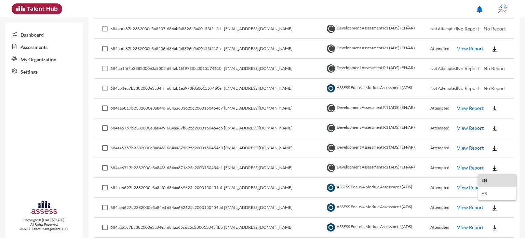
click at [488, 179] on button "EN" at bounding box center [498, 180] width 38 height 13
click at [492, 186] on img at bounding box center [495, 187] width 7 height 7
click at [489, 199] on button "EN" at bounding box center [498, 198] width 38 height 13
click at [484, 186] on button at bounding box center [495, 187] width 22 height 12
click at [492, 199] on button "EN" at bounding box center [498, 198] width 38 height 13
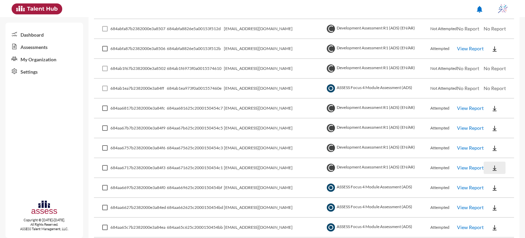
click at [492, 169] on img at bounding box center [495, 168] width 7 height 7
click at [493, 178] on button "OCM / EN" at bounding box center [502, 178] width 47 height 13
click at [492, 166] on img at bounding box center [495, 168] width 7 height 7
click at [493, 205] on button "Personality / EN" at bounding box center [502, 204] width 47 height 13
click at [492, 149] on img at bounding box center [495, 148] width 7 height 7
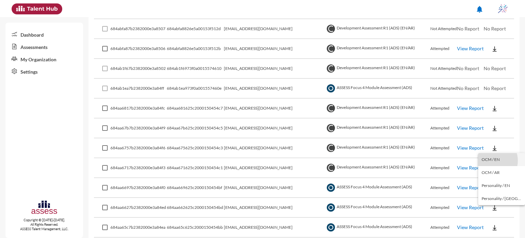
click at [493, 160] on button "OCM / EN" at bounding box center [502, 159] width 47 height 13
click at [492, 146] on img at bounding box center [495, 148] width 7 height 7
click at [494, 185] on button "Personality / EN" at bounding box center [502, 185] width 47 height 13
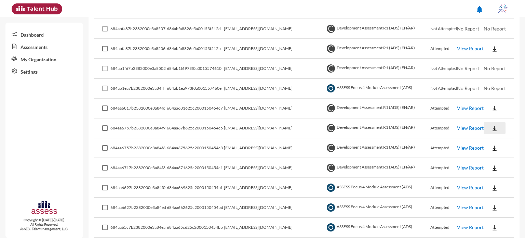
click at [492, 128] on img at bounding box center [495, 128] width 7 height 7
click at [491, 136] on button "OCM / EN" at bounding box center [502, 139] width 47 height 13
click at [492, 126] on img at bounding box center [495, 128] width 7 height 7
click at [490, 166] on button "Personality / EN" at bounding box center [502, 165] width 47 height 13
click at [492, 106] on img at bounding box center [495, 108] width 7 height 7
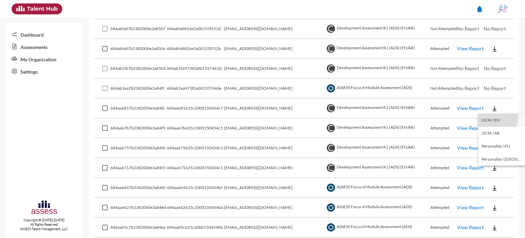
click at [491, 117] on button "OCM / EN" at bounding box center [502, 120] width 47 height 13
click at [492, 107] on img at bounding box center [495, 108] width 7 height 7
click at [495, 143] on button "Personality / EN" at bounding box center [502, 146] width 47 height 13
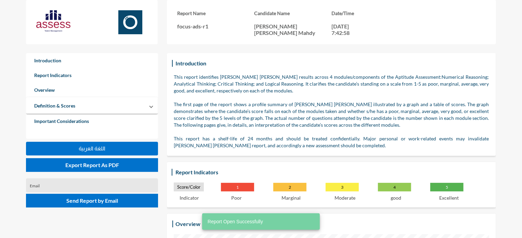
scroll to position [238, 522]
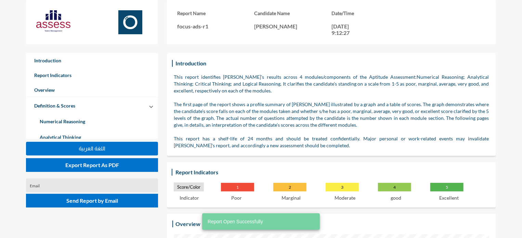
scroll to position [238, 522]
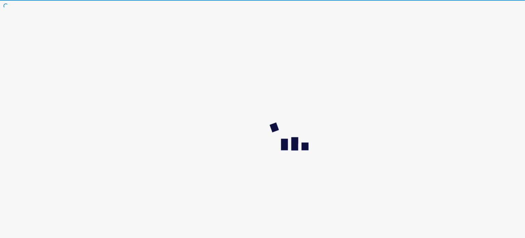
click at [452, 0] on html at bounding box center [262, 0] width 525 height 0
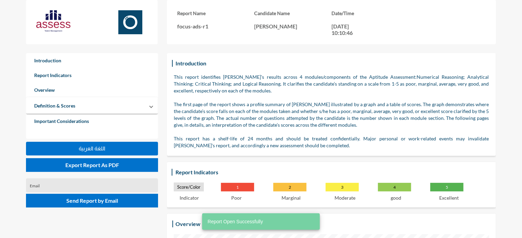
scroll to position [238, 522]
